Goal: Transaction & Acquisition: Download file/media

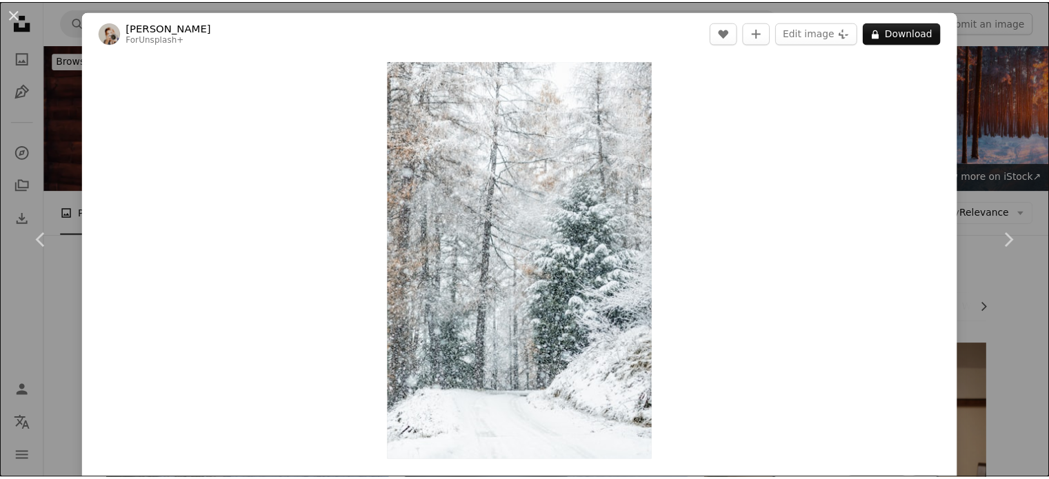
scroll to position [966, 0]
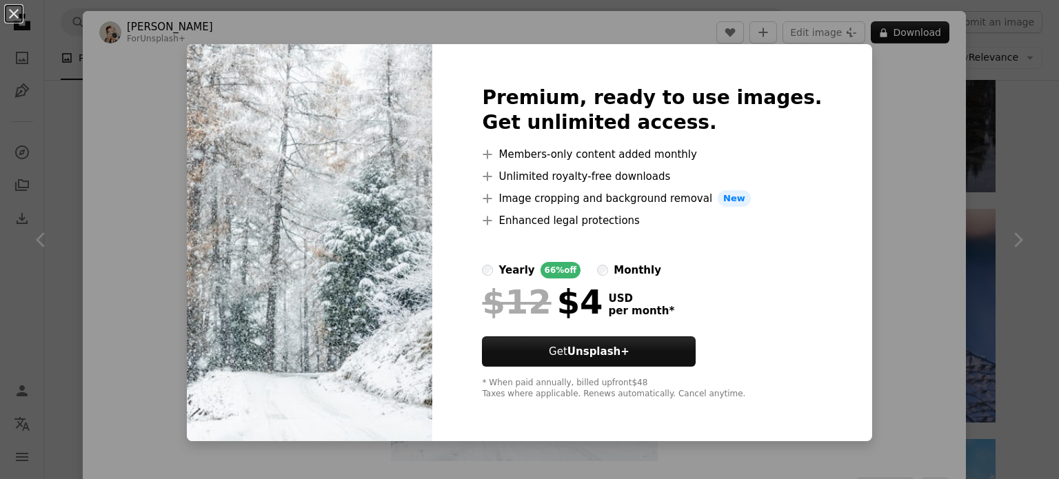
click at [869, 210] on div "An X shape Premium, ready to use images. Get unlimited access. A plus sign Memb…" at bounding box center [529, 239] width 1059 height 479
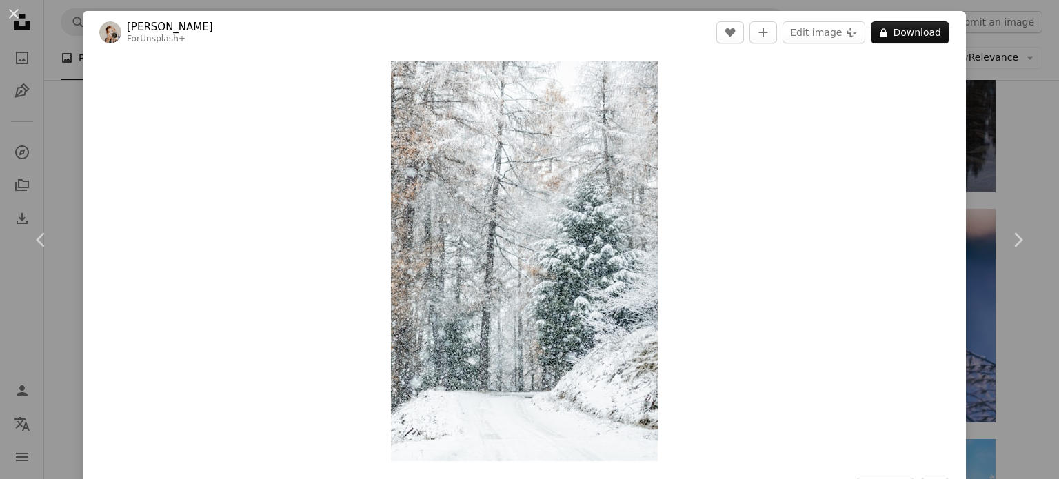
click at [939, 163] on div "Zoom in" at bounding box center [524, 261] width 883 height 415
click at [970, 159] on div "An X shape Chevron left Chevron right [PERSON_NAME] For Unsplash+ A heart A plu…" at bounding box center [529, 239] width 1059 height 479
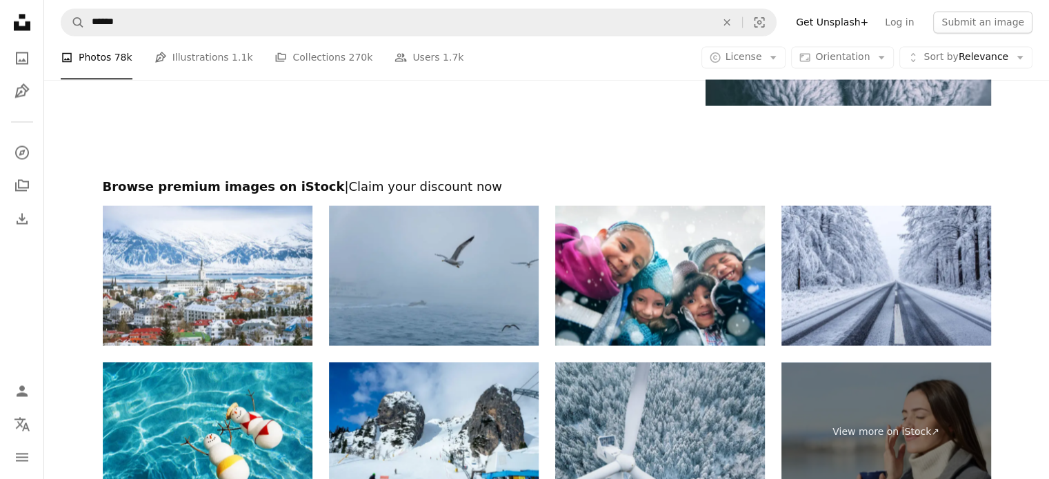
scroll to position [2621, 0]
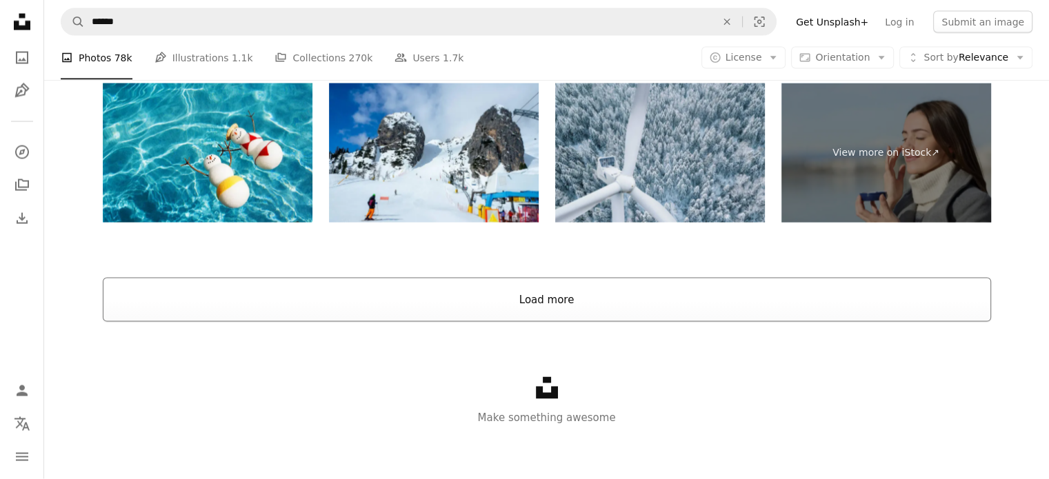
click at [567, 319] on button "Load more" at bounding box center [547, 300] width 888 height 44
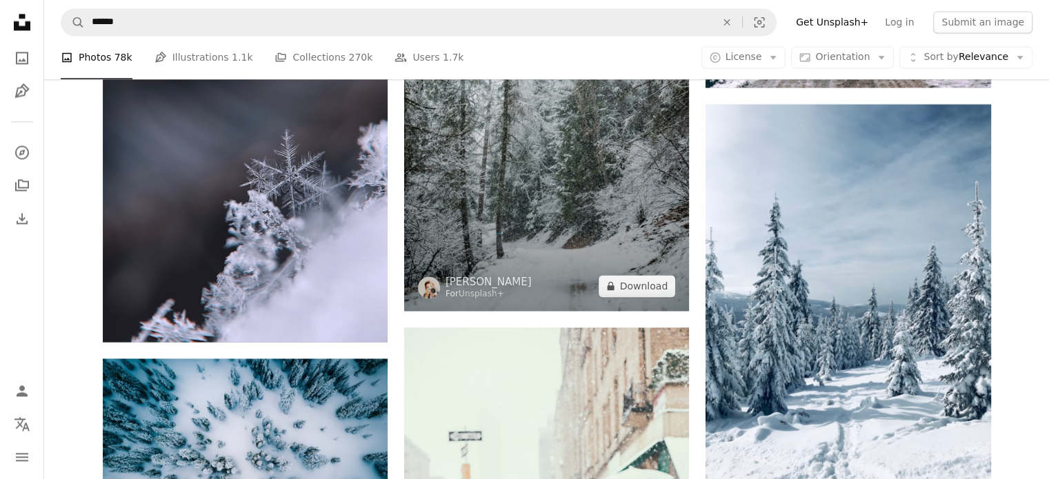
scroll to position [12633, 0]
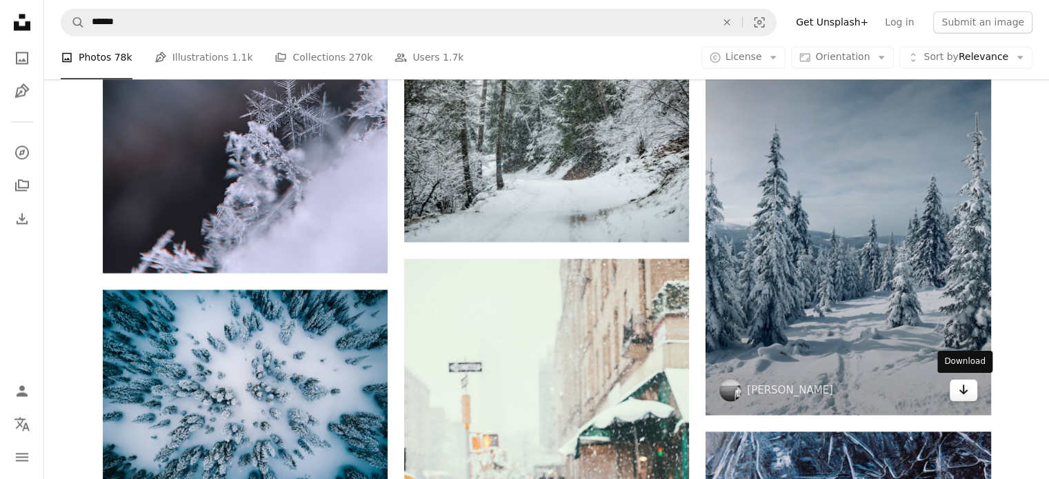
click at [963, 395] on icon "Arrow pointing down" at bounding box center [963, 389] width 11 height 17
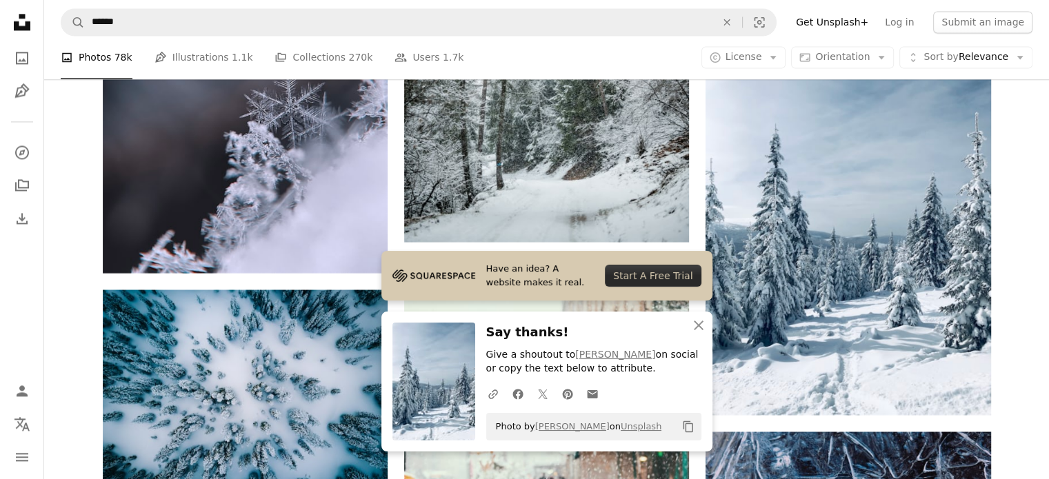
click at [692, 325] on icon "An X shape" at bounding box center [698, 325] width 17 height 17
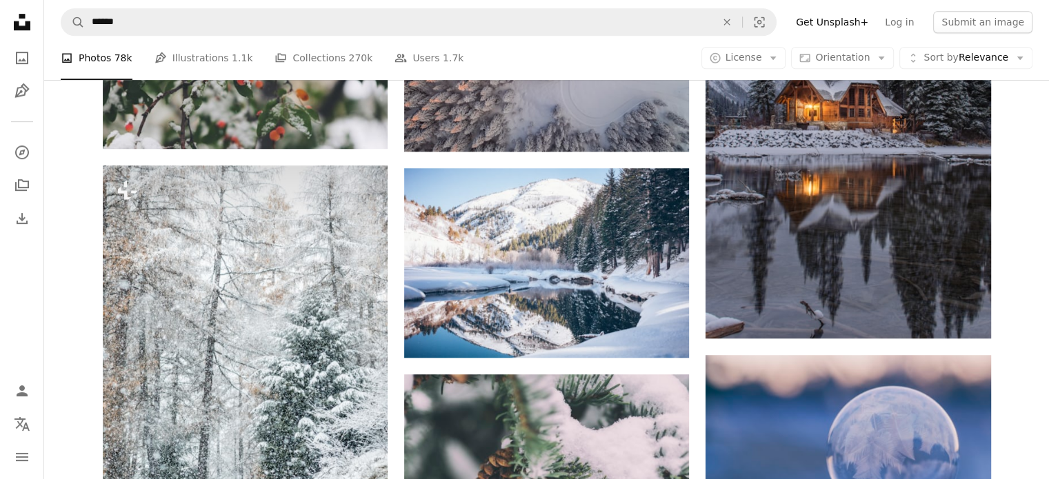
scroll to position [0, 0]
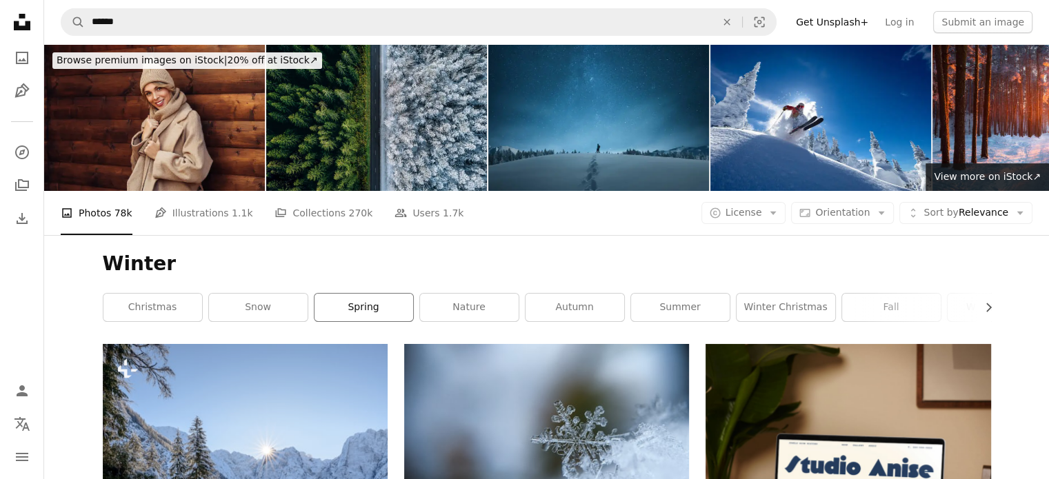
click at [362, 297] on link "spring" at bounding box center [363, 308] width 99 height 28
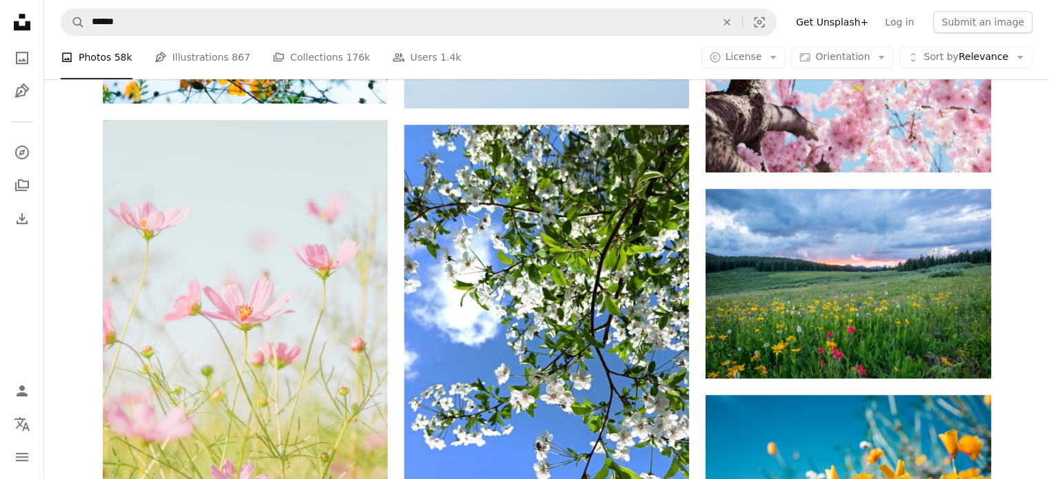
scroll to position [1172, 0]
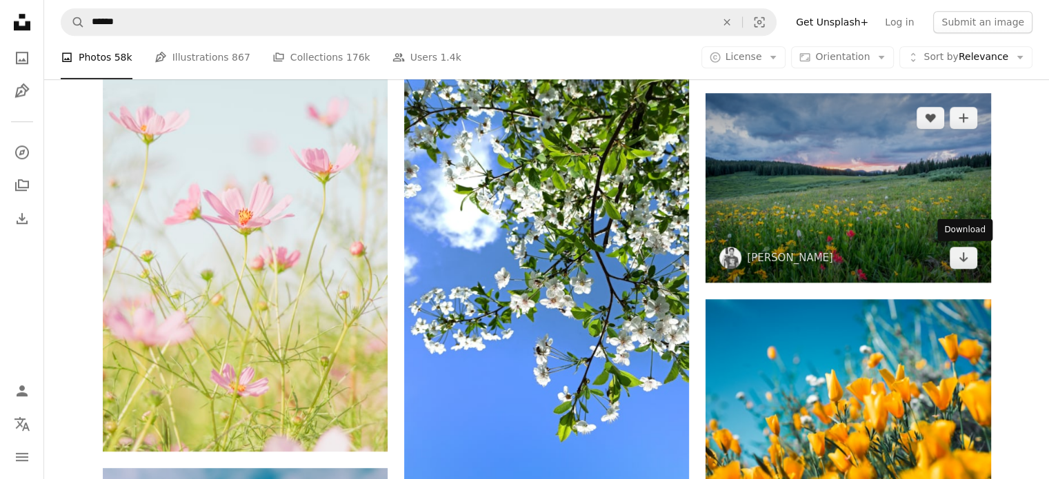
click at [955, 247] on div "Arrow pointing down" at bounding box center [964, 258] width 28 height 22
click at [958, 256] on icon "Arrow pointing down" at bounding box center [963, 257] width 11 height 17
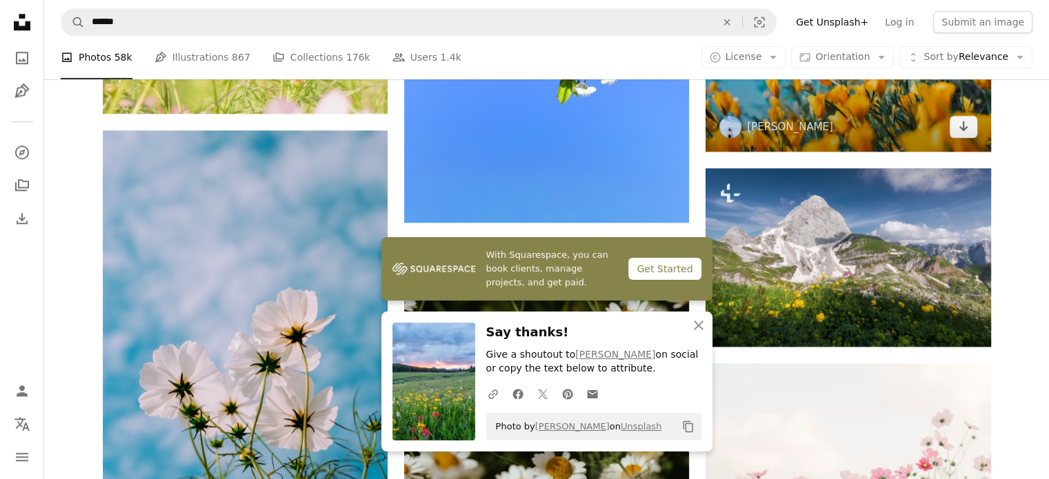
scroll to position [1517, 0]
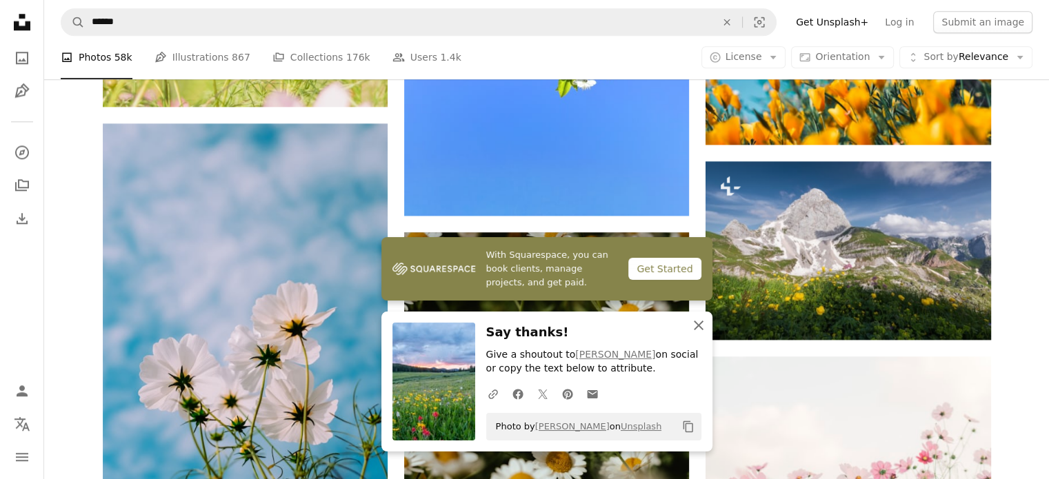
click at [695, 326] on icon "An X shape" at bounding box center [698, 325] width 17 height 17
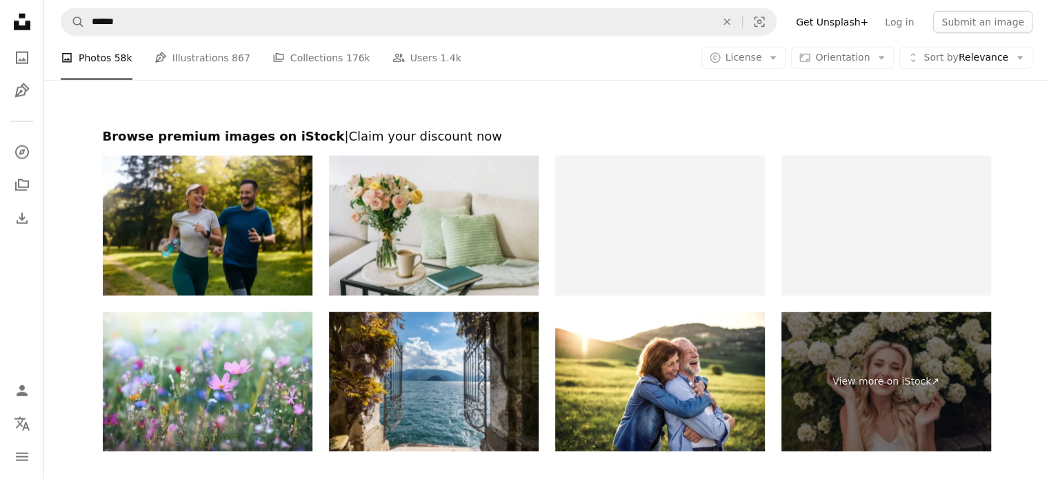
scroll to position [3310, 0]
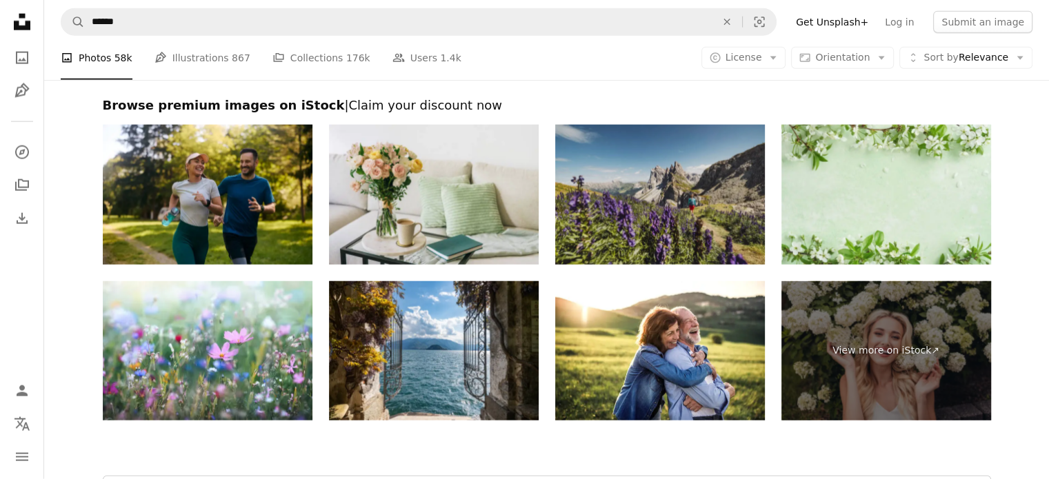
click at [651, 212] on img at bounding box center [660, 195] width 210 height 140
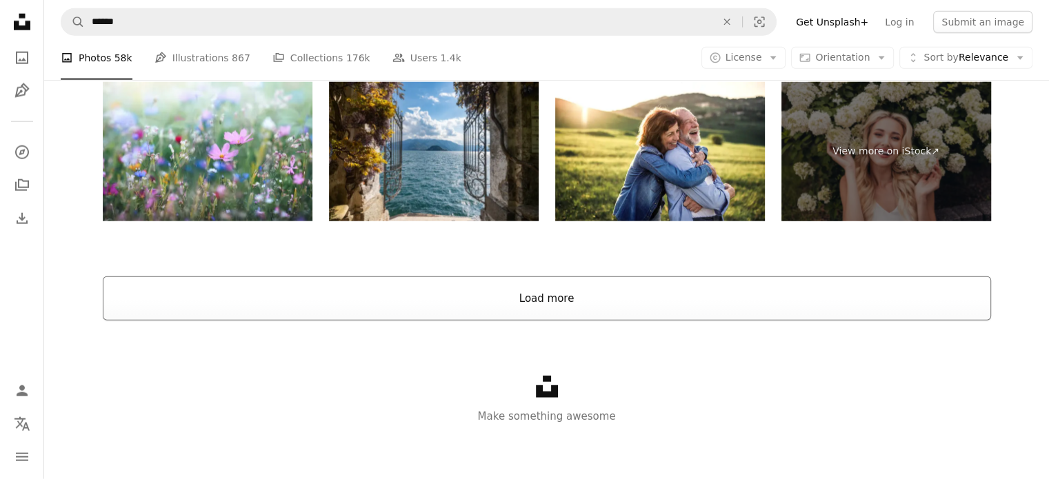
click at [553, 301] on button "Load more" at bounding box center [547, 299] width 888 height 44
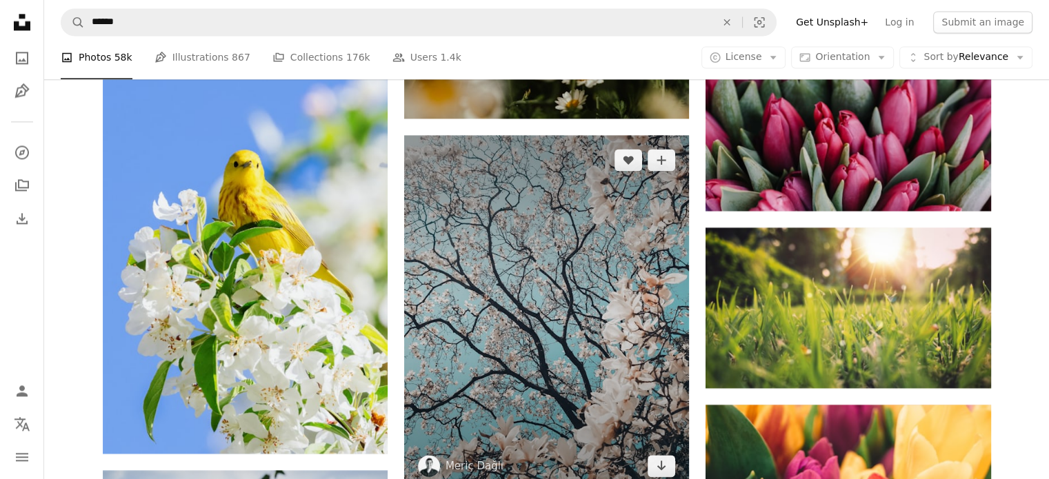
scroll to position [2061, 0]
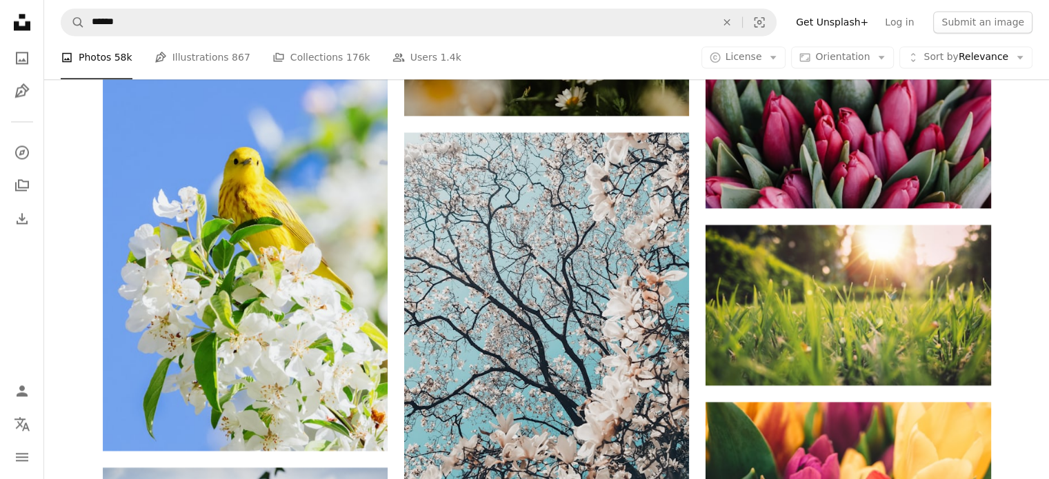
drag, startPoint x: 553, startPoint y: 302, endPoint x: 79, endPoint y: 321, distance: 474.2
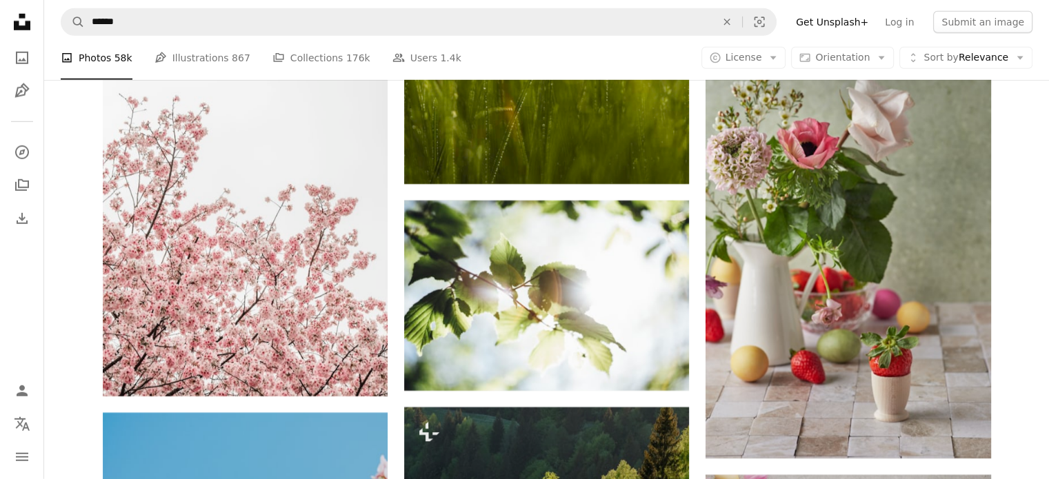
scroll to position [14614, 0]
